Goal: Task Accomplishment & Management: Manage account settings

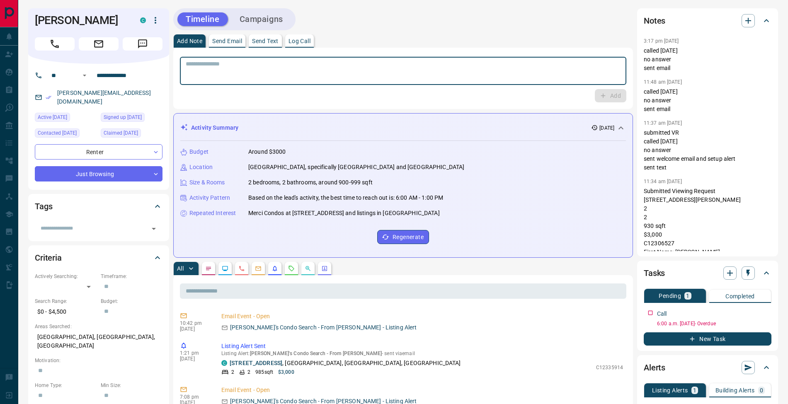
click at [314, 41] on button "Log Call" at bounding box center [299, 40] width 29 height 13
click at [611, 99] on button "Log Call" at bounding box center [610, 95] width 33 height 13
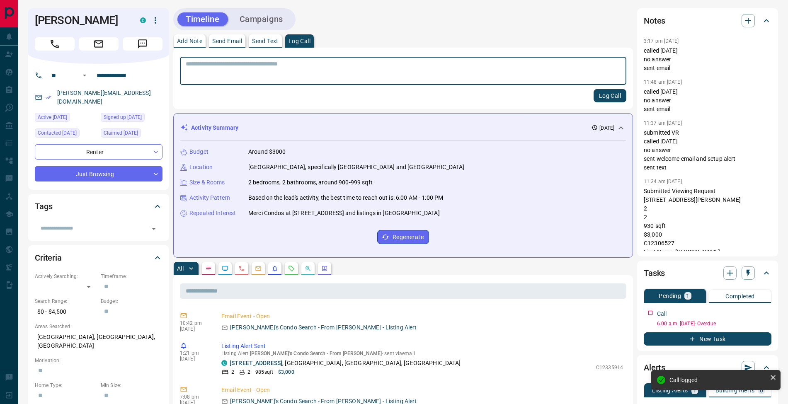
click at [200, 44] on button "Add Note" at bounding box center [190, 40] width 32 height 13
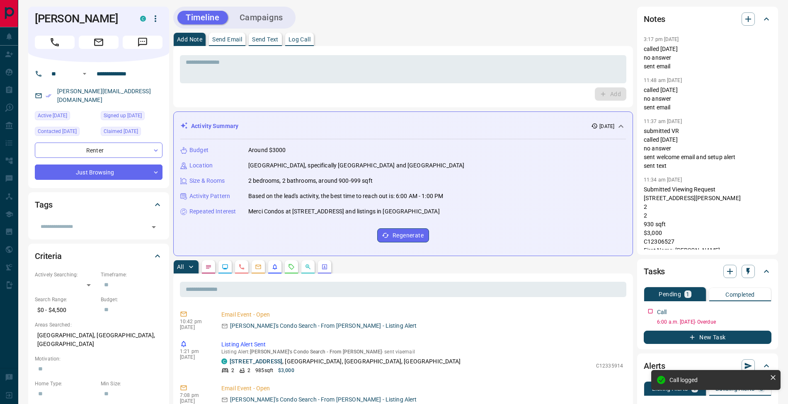
scroll to position [144, 0]
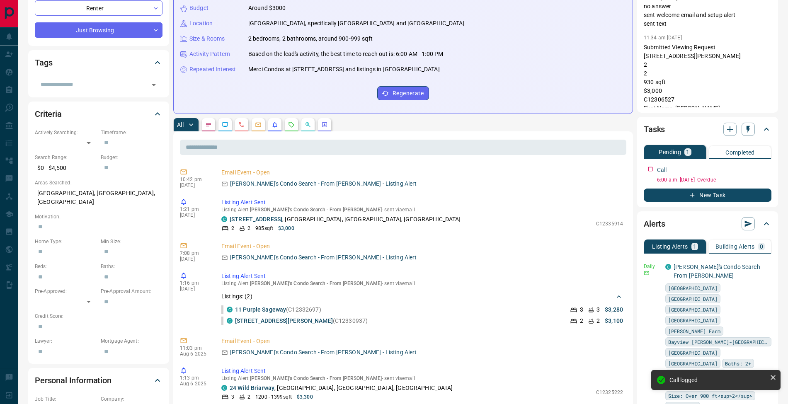
click at [773, 169] on div "Tasks Pending 1 Completed Call 6:00 a.m. [DATE] - Overdue New Task" at bounding box center [707, 162] width 141 height 90
click at [767, 170] on icon "button" at bounding box center [766, 168] width 1 height 5
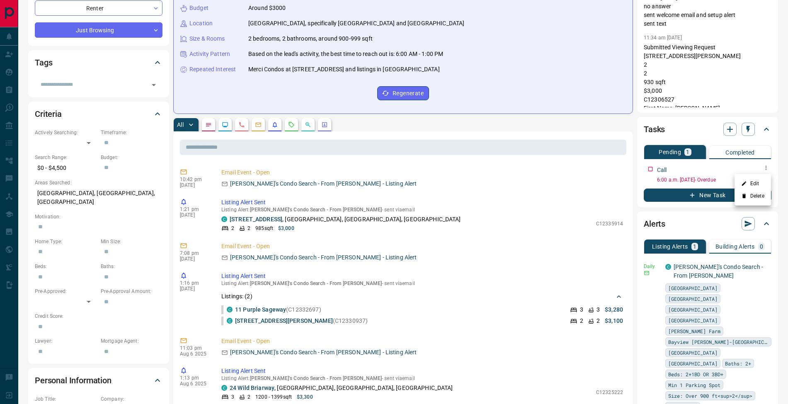
click at [763, 177] on ul "Edit Delete" at bounding box center [753, 190] width 36 height 32
click at [763, 179] on li "Edit" at bounding box center [753, 183] width 36 height 12
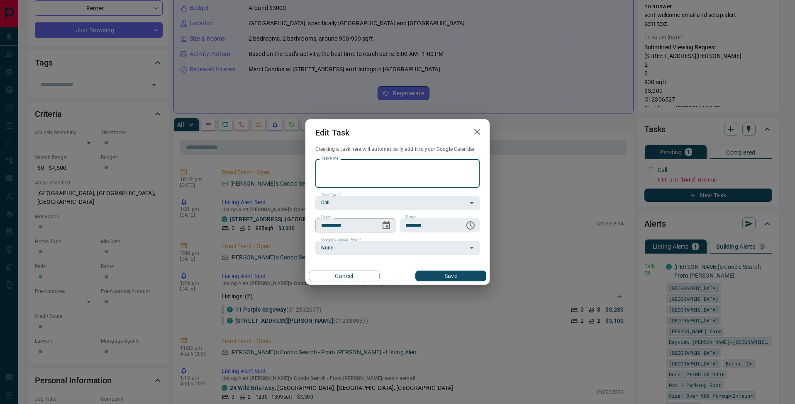
click at [389, 227] on icon "Choose date, selected date is Aug 8, 2025" at bounding box center [385, 225] width 7 height 8
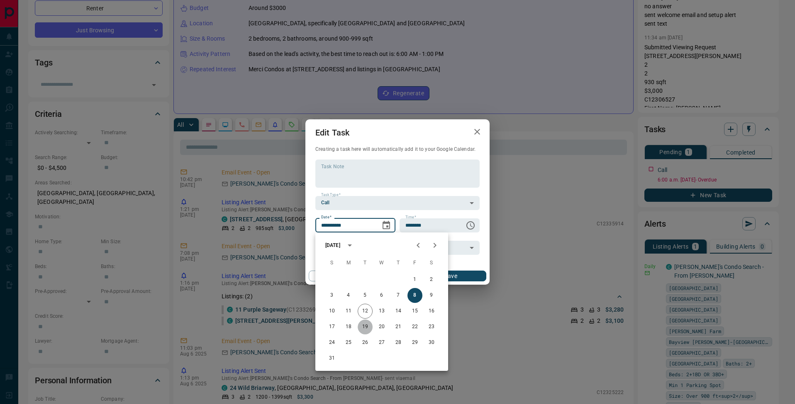
click at [369, 327] on button "19" at bounding box center [364, 327] width 15 height 15
type input "**********"
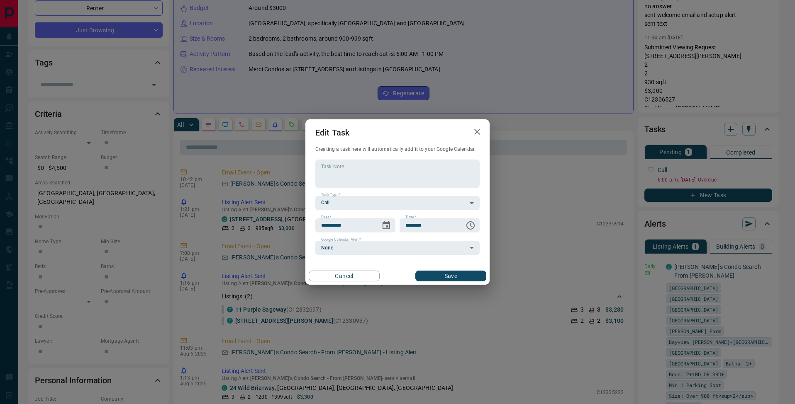
click at [479, 268] on div "Cancel Save" at bounding box center [397, 275] width 184 height 17
click at [476, 273] on button "Save" at bounding box center [450, 276] width 71 height 11
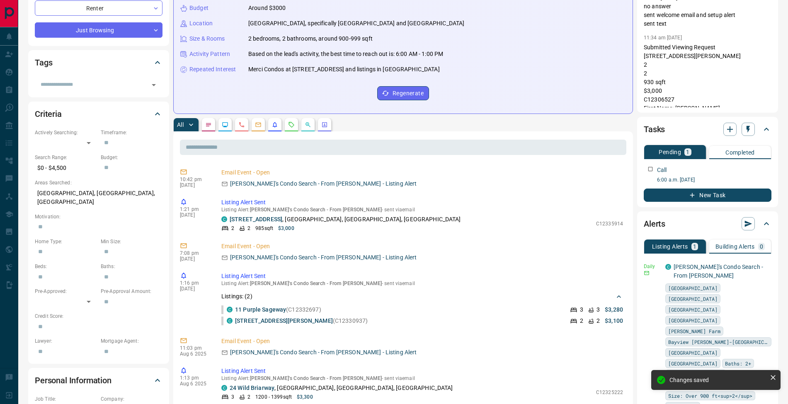
scroll to position [0, 0]
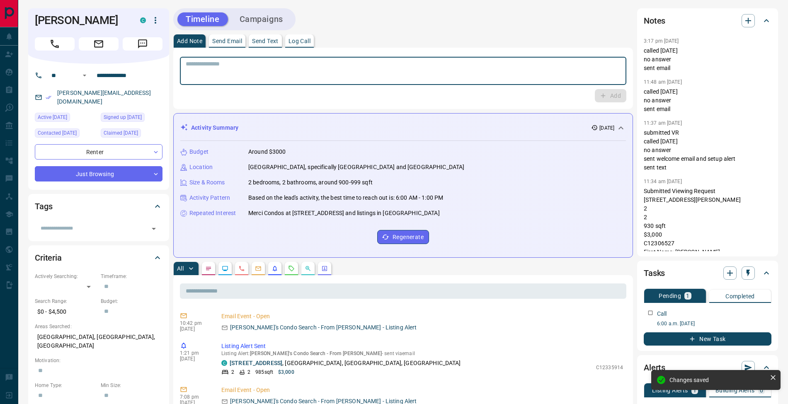
click at [216, 77] on textarea at bounding box center [403, 71] width 435 height 21
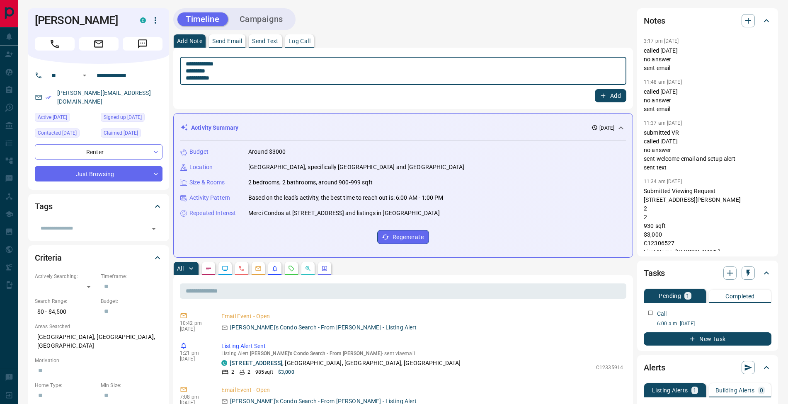
drag, startPoint x: 190, startPoint y: 71, endPoint x: 254, endPoint y: 74, distance: 64.3
click at [190, 71] on textarea "**********" at bounding box center [403, 71] width 435 height 21
type textarea "**********"
click at [617, 97] on button "Add" at bounding box center [611, 95] width 32 height 13
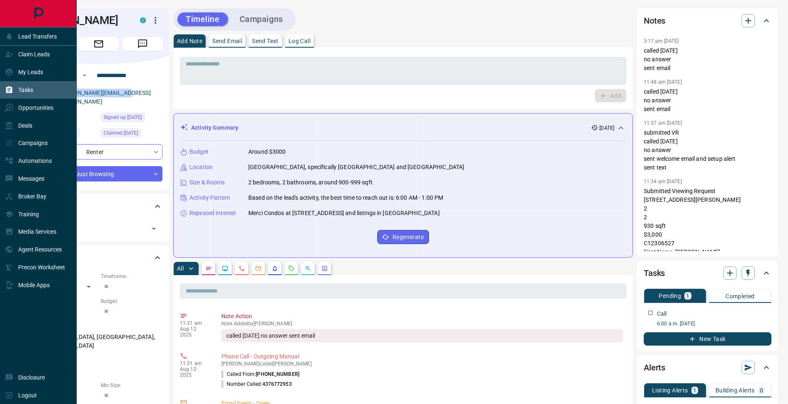
click at [10, 87] on icon at bounding box center [9, 89] width 6 height 7
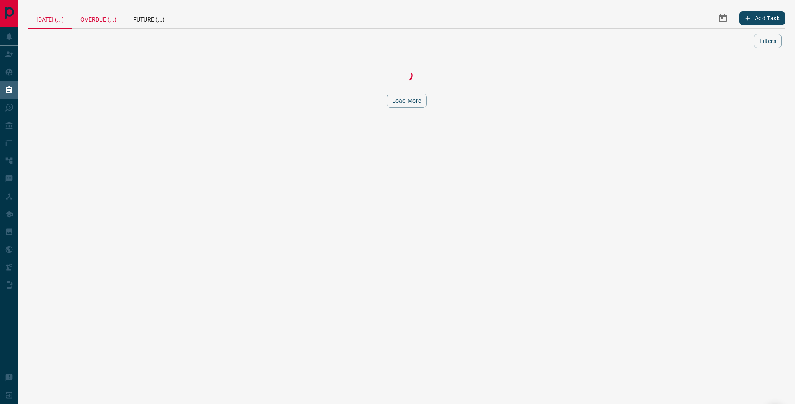
click at [112, 18] on div "Overdue (...)" at bounding box center [98, 18] width 53 height 20
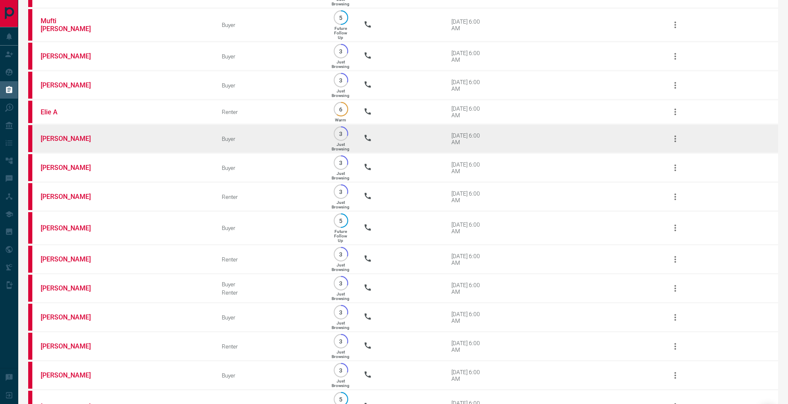
scroll to position [788, 0]
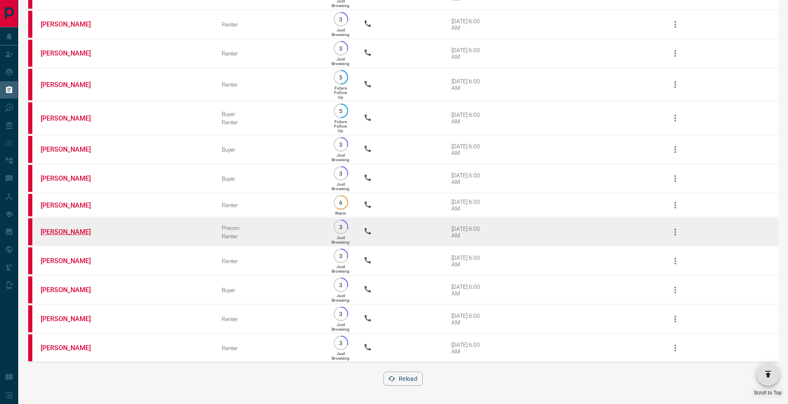
click at [63, 230] on link "[PERSON_NAME]" at bounding box center [72, 232] width 62 height 8
